Goal: Task Accomplishment & Management: Manage account settings

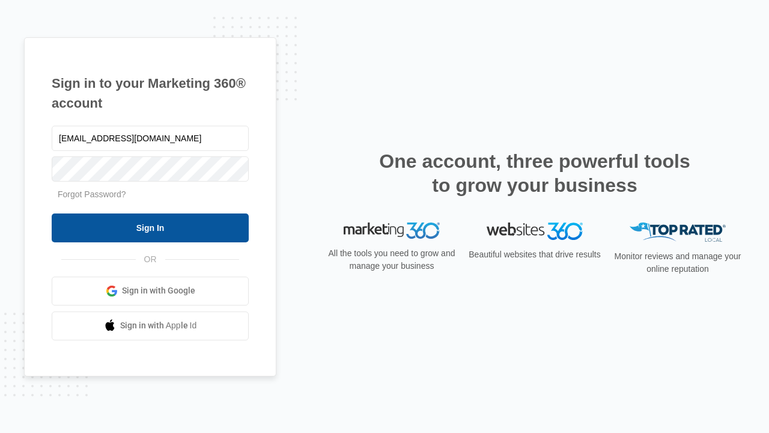
click at [150, 227] on input "Sign In" at bounding box center [150, 227] width 197 height 29
